Goal: Task Accomplishment & Management: Manage account settings

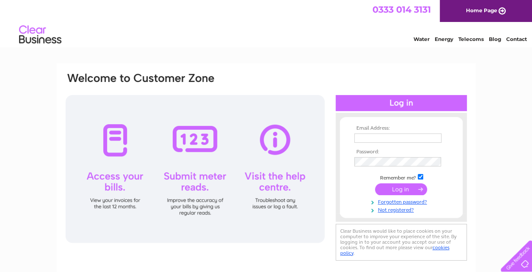
click at [376, 139] on input "text" at bounding box center [397, 138] width 87 height 9
paste input "jpeace@sstsensing.com"
type input "jpeace@sstsensing.com"
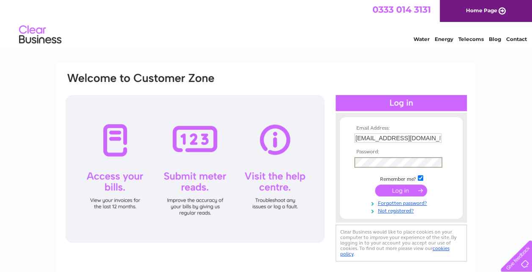
click at [375, 185] on input "submit" at bounding box center [401, 191] width 52 height 12
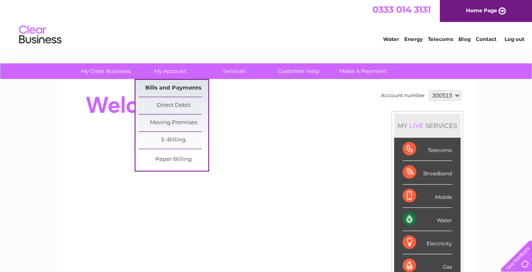
click at [173, 90] on link "Bills and Payments" at bounding box center [173, 88] width 70 height 17
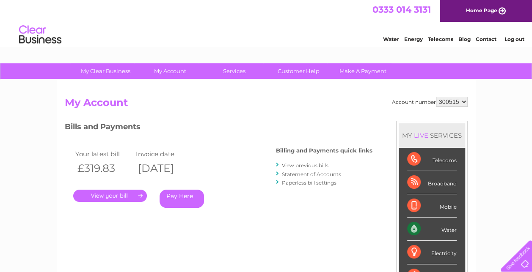
click at [113, 195] on link "." at bounding box center [110, 196] width 74 height 12
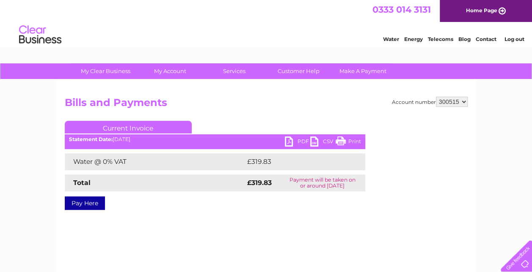
click at [293, 139] on link "PDF" at bounding box center [297, 143] width 25 height 12
